Goal: Understand site structure: Understand site structure

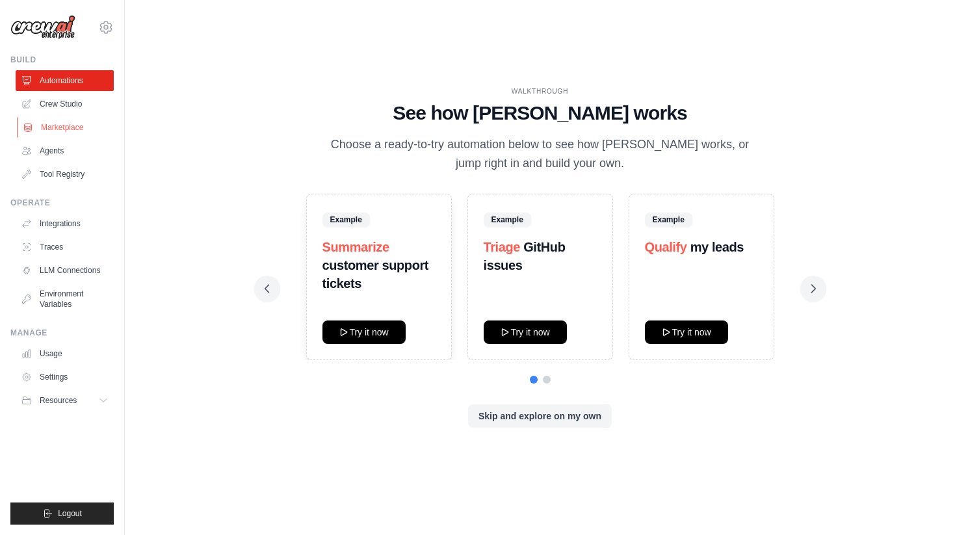
click at [95, 129] on link "Marketplace" at bounding box center [66, 127] width 98 height 21
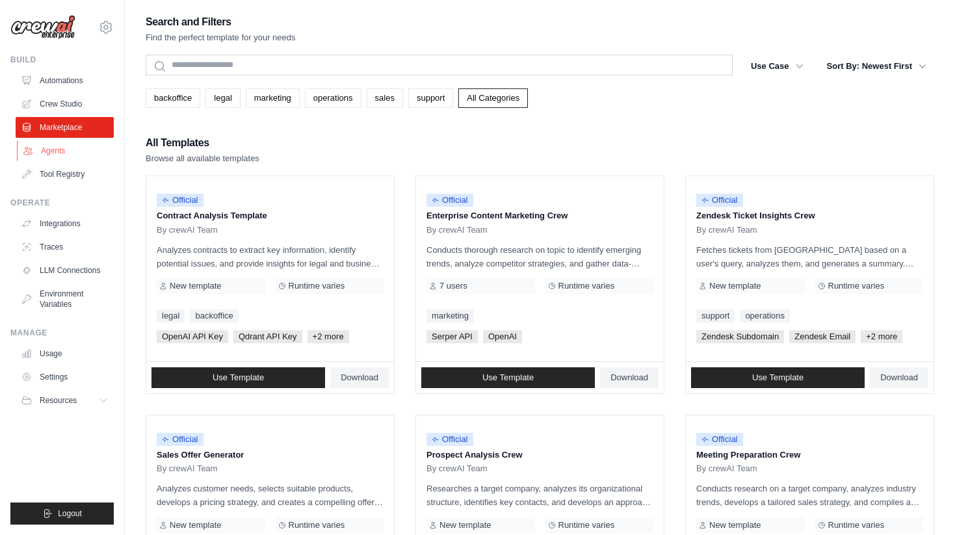
click at [57, 155] on link "Agents" at bounding box center [66, 150] width 98 height 21
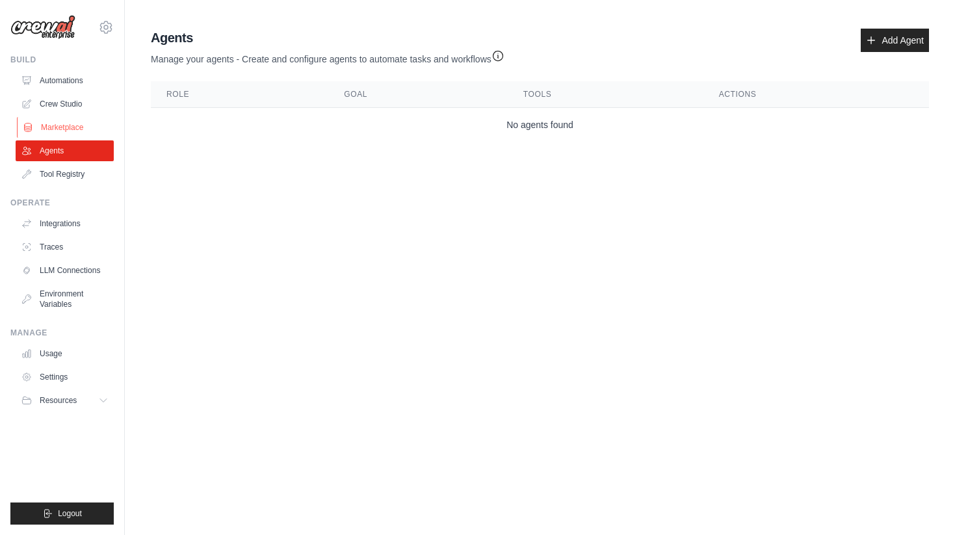
click at [83, 127] on link "Marketplace" at bounding box center [66, 127] width 98 height 21
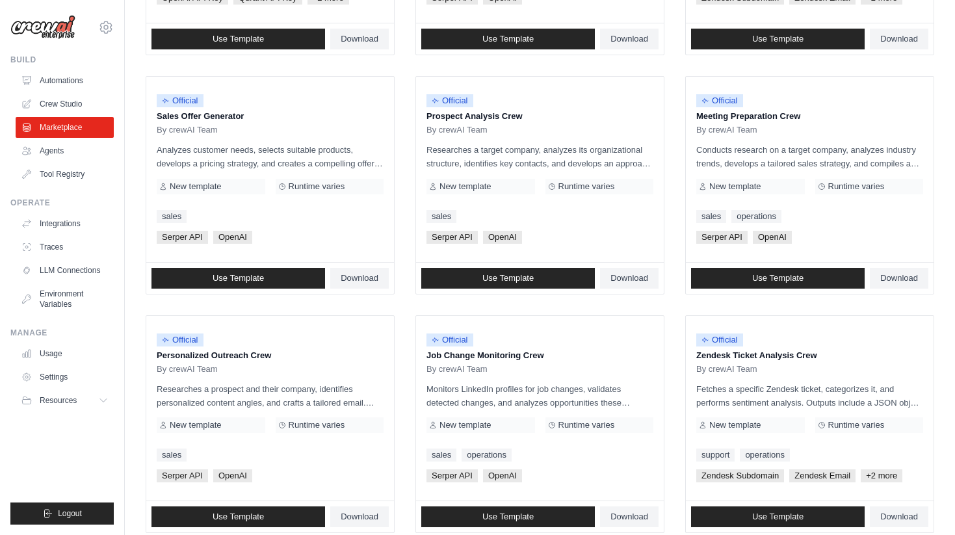
scroll to position [343, 0]
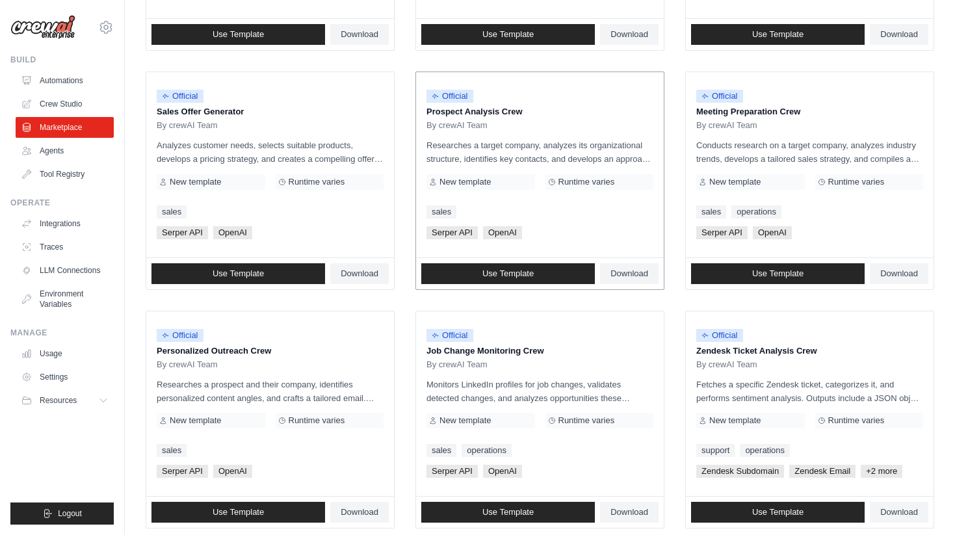
click at [488, 112] on p "Prospect Analysis Crew" at bounding box center [539, 111] width 227 height 13
click at [499, 161] on p "Researches a target company, analyzes its organizational structure, identifies …" at bounding box center [539, 151] width 227 height 27
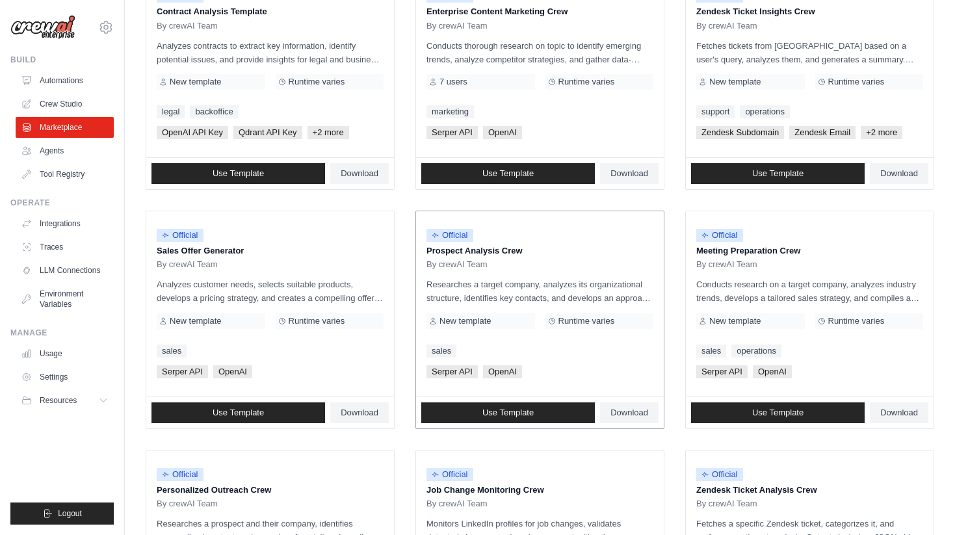
scroll to position [0, 0]
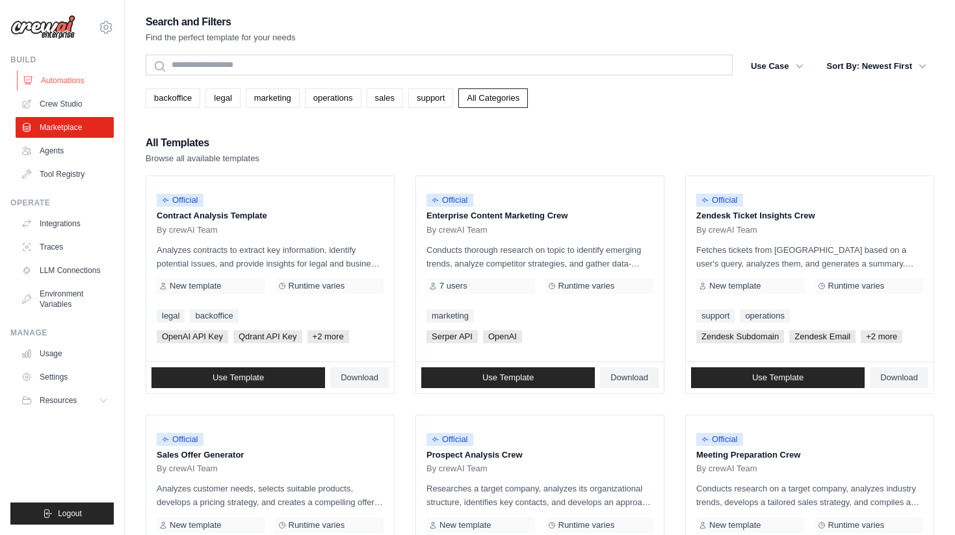
click at [58, 79] on link "Automations" at bounding box center [66, 80] width 98 height 21
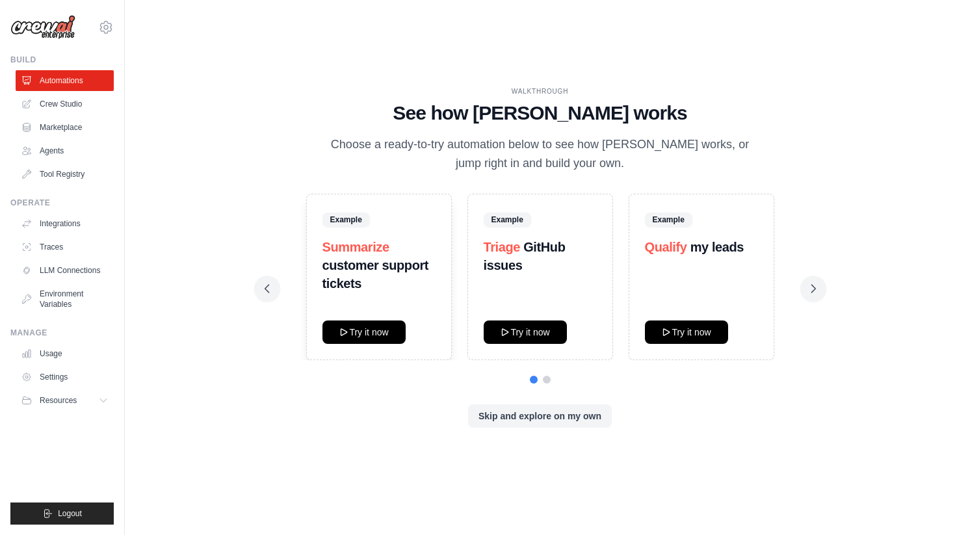
drag, startPoint x: 603, startPoint y: 164, endPoint x: 538, endPoint y: 118, distance: 80.2
click at [538, 118] on div "WALKTHROUGH See how [PERSON_NAME] works Choose a ready-to-try automation below …" at bounding box center [540, 129] width 551 height 87
click at [818, 290] on icon at bounding box center [813, 288] width 13 height 13
click at [740, 59] on div "WALKTHROUGH See how [PERSON_NAME] works Choose a ready-to-try automation below …" at bounding box center [540, 267] width 788 height 509
